Goal: Information Seeking & Learning: Find specific page/section

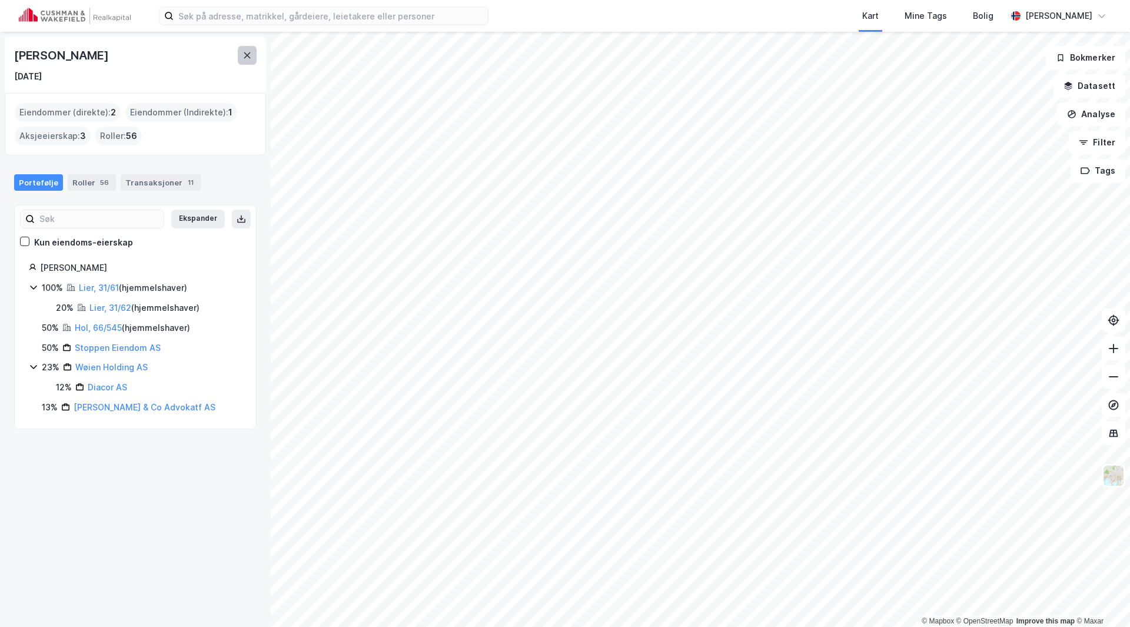
click at [241, 54] on button at bounding box center [247, 55] width 19 height 19
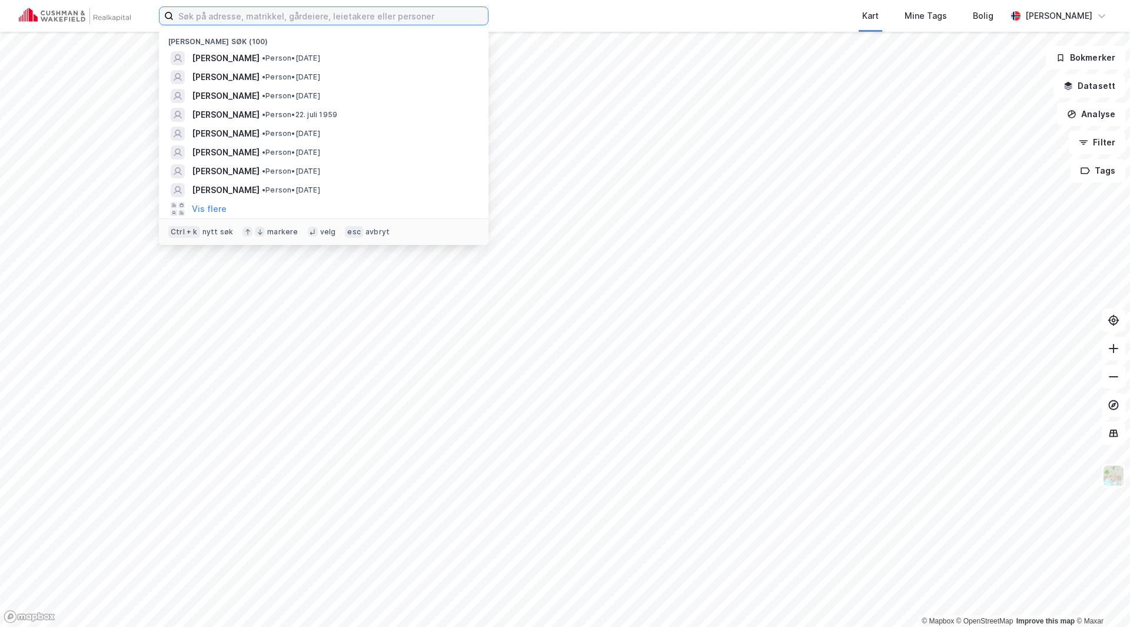
click at [233, 21] on input at bounding box center [331, 16] width 314 height 18
click at [227, 210] on div "Vis flere" at bounding box center [323, 208] width 311 height 19
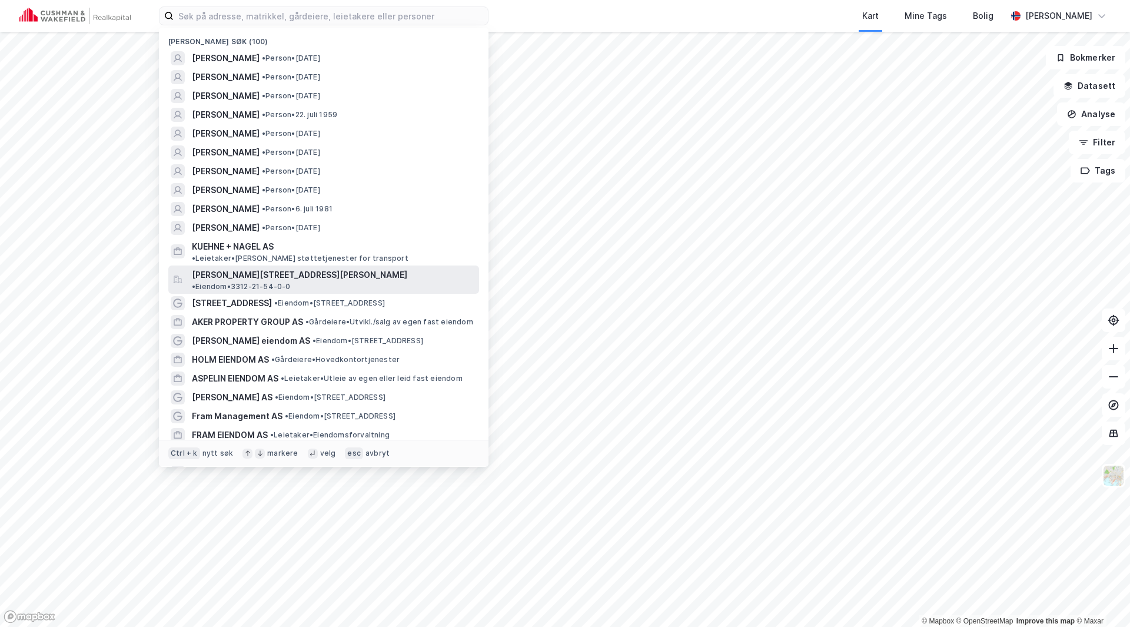
click at [265, 269] on span "[PERSON_NAME][STREET_ADDRESS][PERSON_NAME]" at bounding box center [299, 275] width 215 height 14
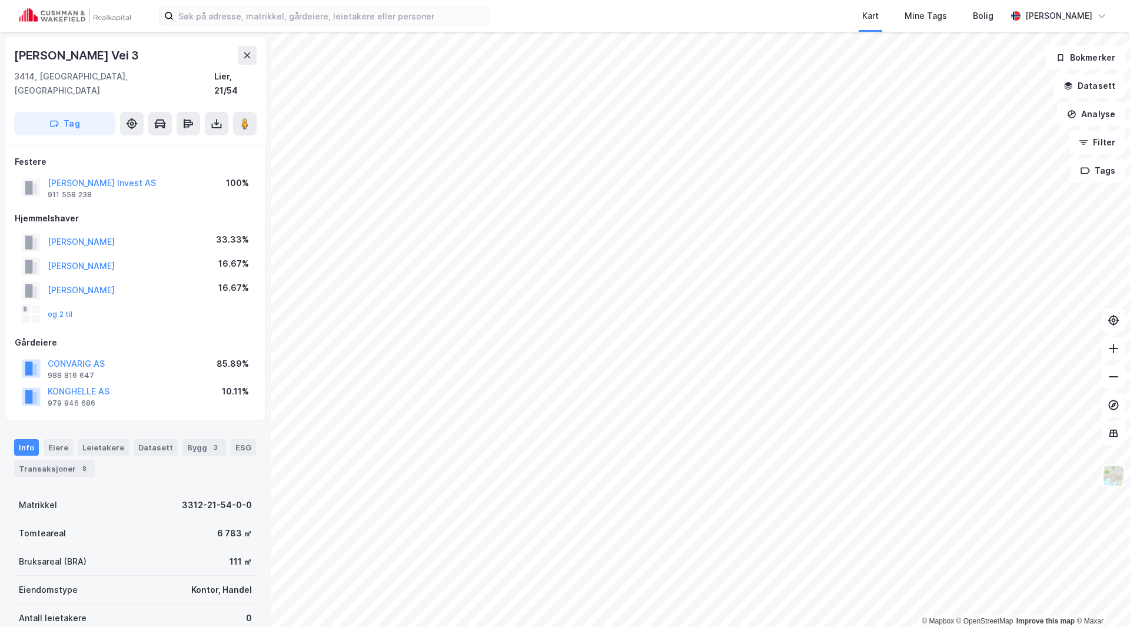
click at [69, 305] on div "og 2 til" at bounding box center [47, 314] width 51 height 19
click at [0, 0] on button "og 2 til" at bounding box center [0, 0] width 0 height 0
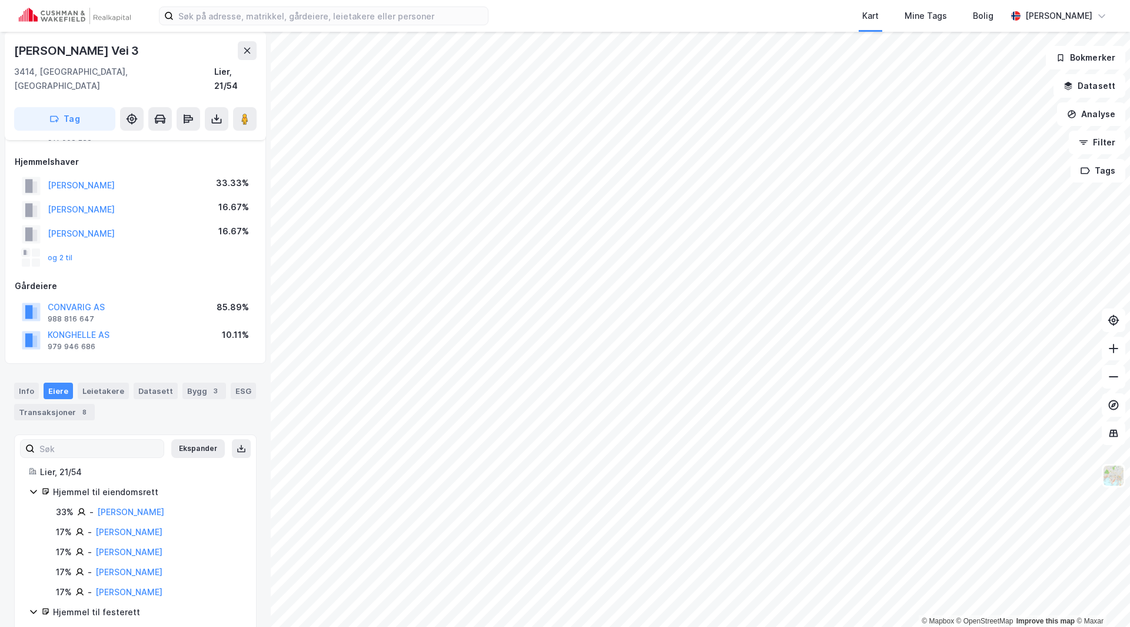
scroll to position [84, 0]
